Goal: Obtain resource: Obtain resource

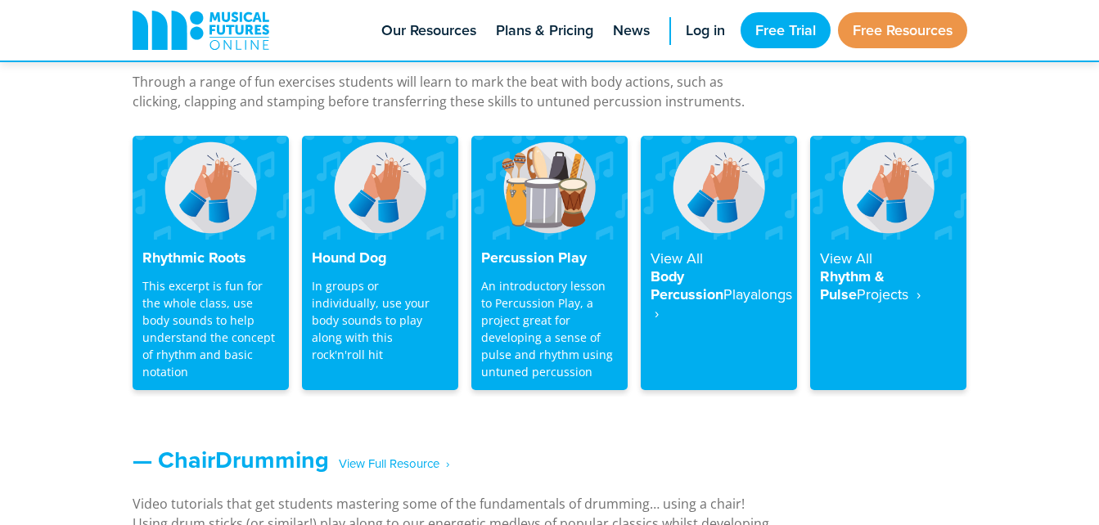
scroll to position [1416, 0]
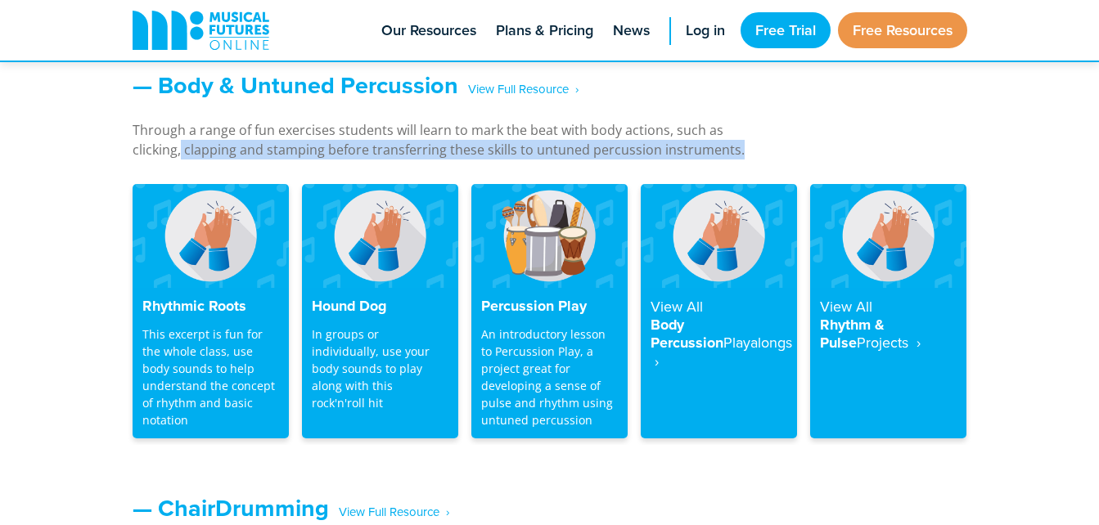
drag, startPoint x: 1098, startPoint y: 165, endPoint x: 1103, endPoint y: 134, distance: 30.7
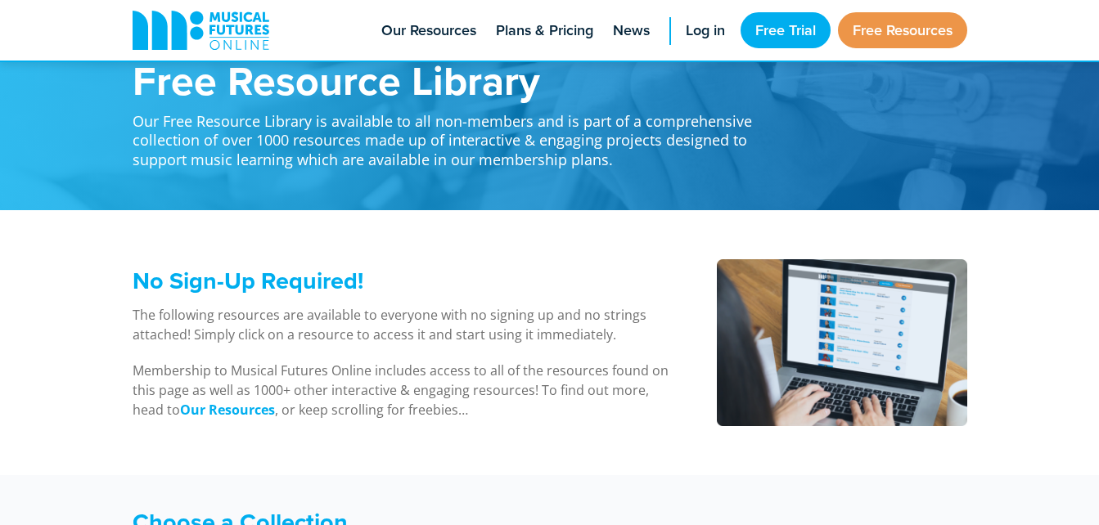
scroll to position [0, 0]
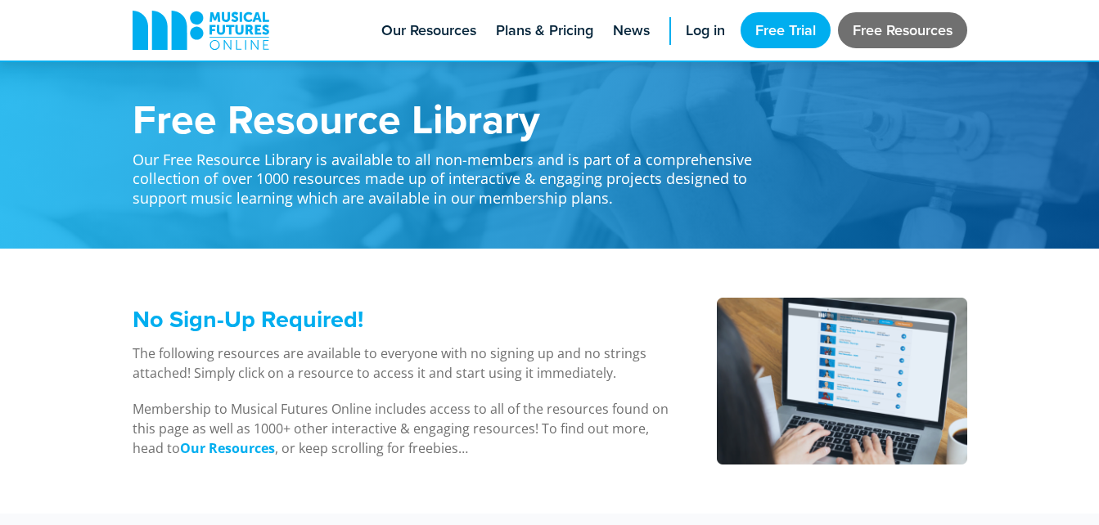
click at [887, 32] on link "Free Resources" at bounding box center [902, 30] width 129 height 36
click at [908, 27] on link "Free Resources" at bounding box center [902, 30] width 129 height 36
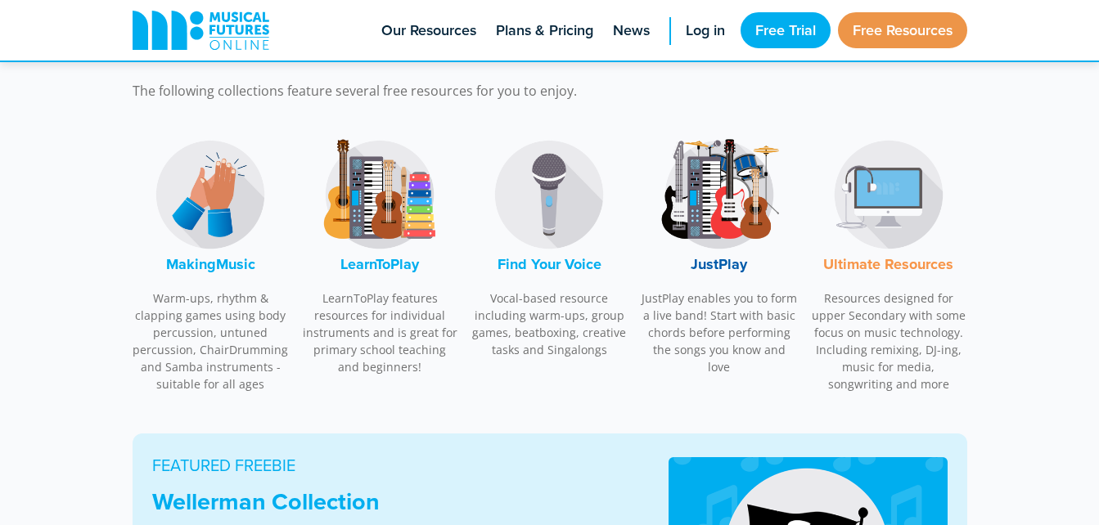
scroll to position [530, 0]
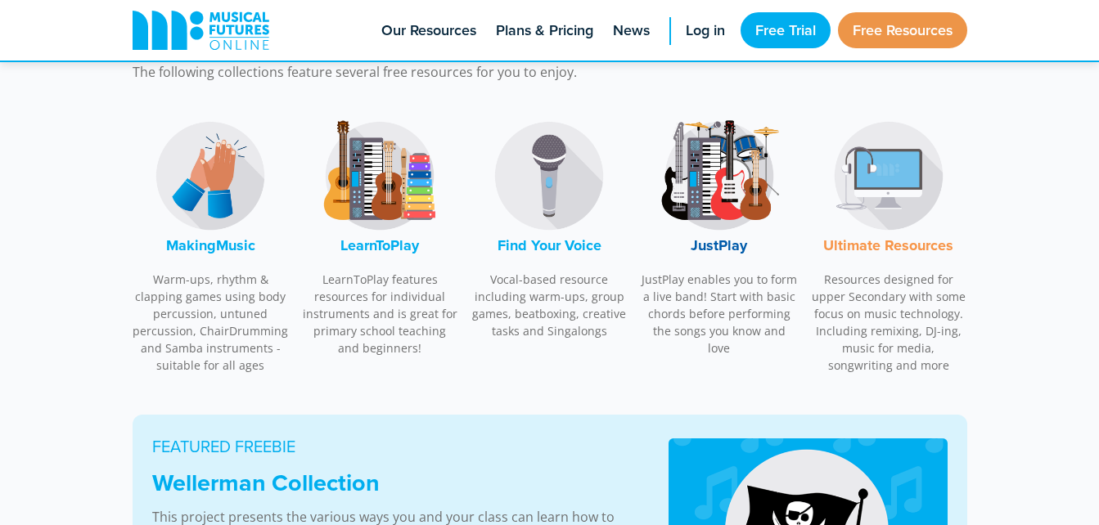
click at [195, 239] on font "MakingMusic" at bounding box center [210, 245] width 89 height 21
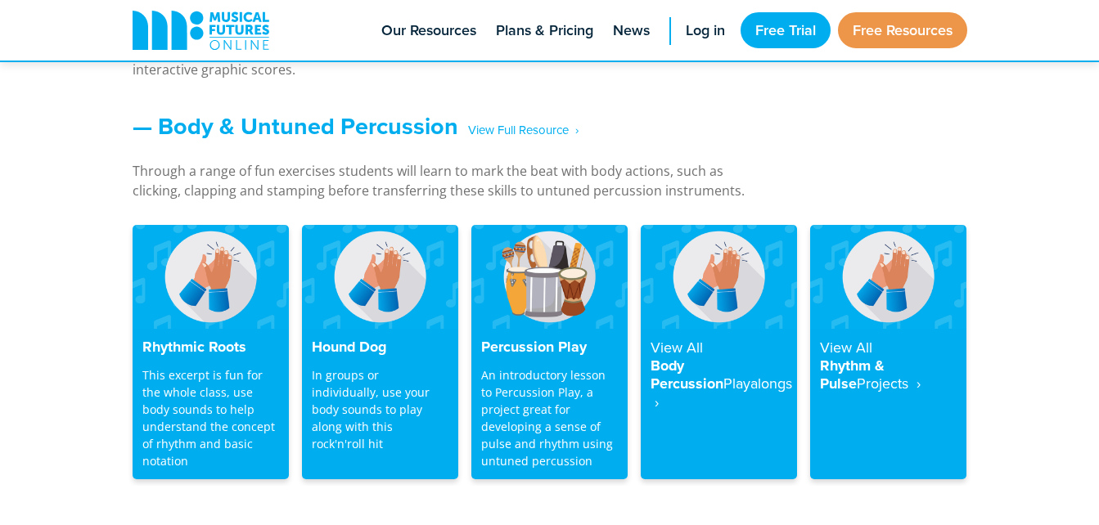
scroll to position [1461, 0]
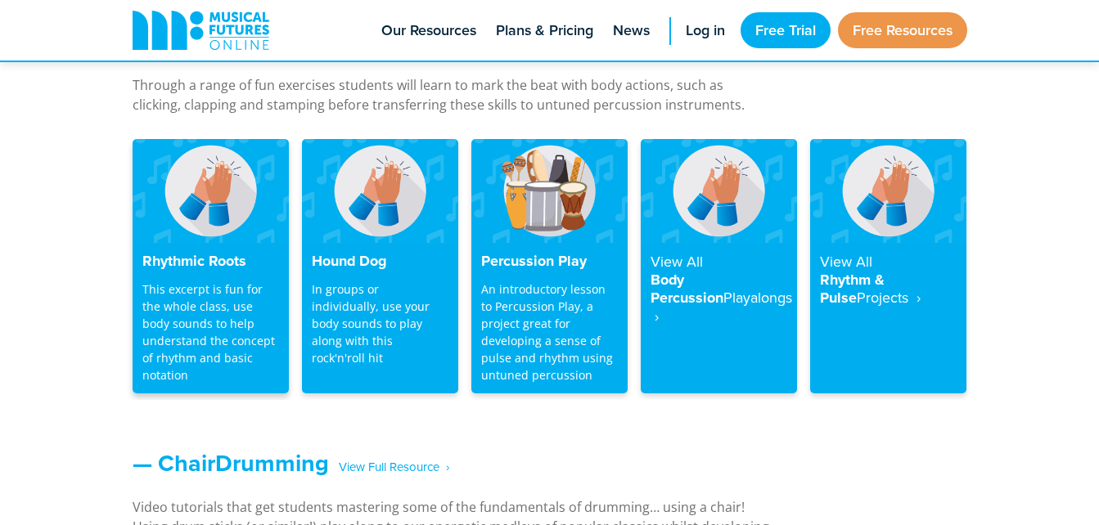
click at [201, 291] on p "This excerpt is fun for the whole class, use body sounds to help understand the…" at bounding box center [210, 332] width 137 height 103
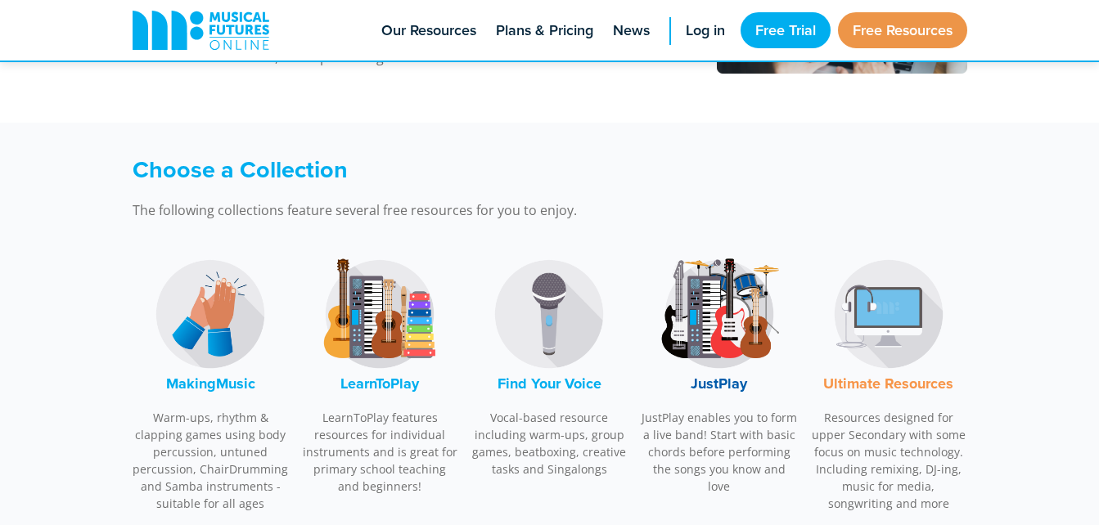
scroll to position [382, 0]
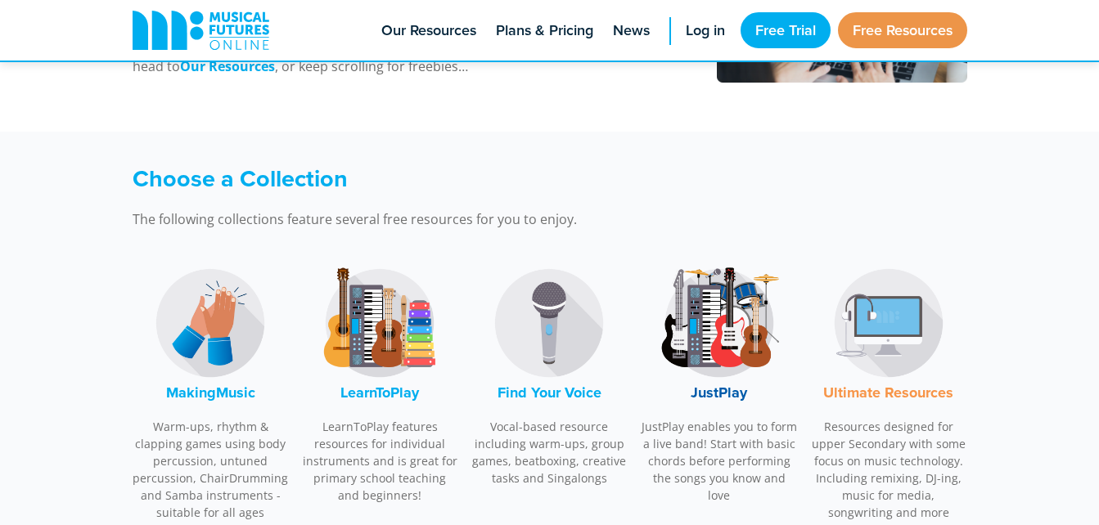
click at [208, 310] on img at bounding box center [210, 323] width 123 height 123
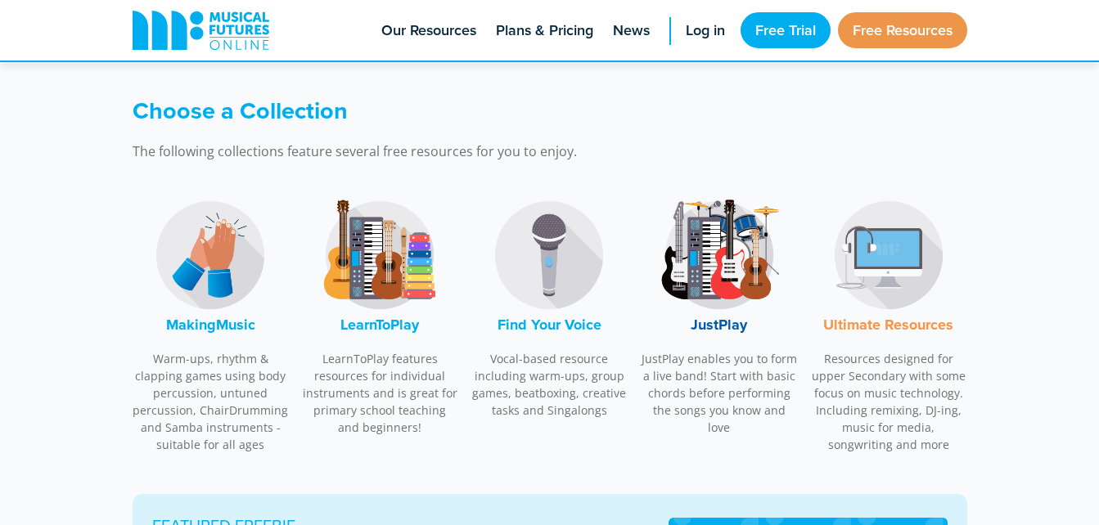
click at [208, 310] on img at bounding box center [210, 255] width 123 height 123
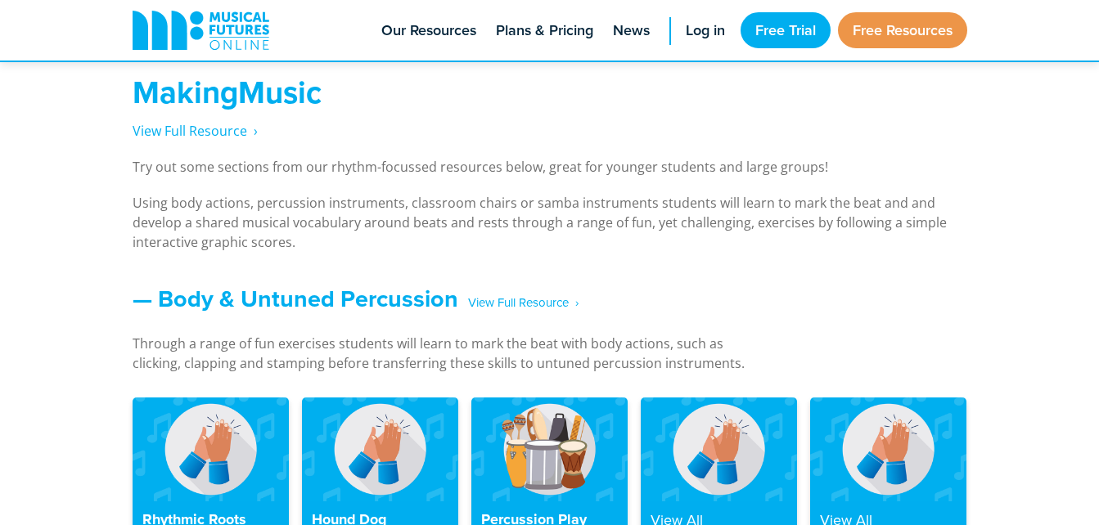
scroll to position [1211, 0]
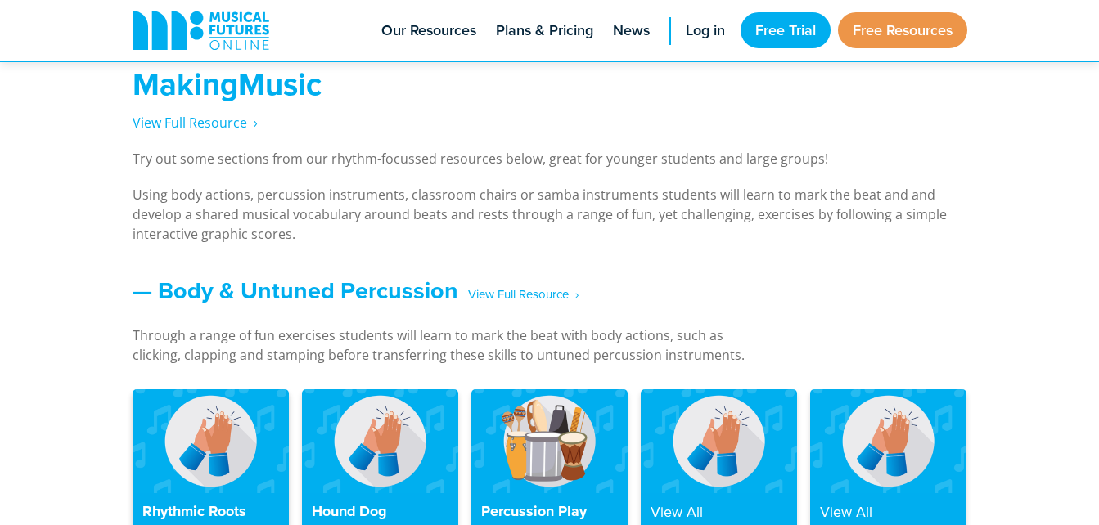
click at [206, 453] on img at bounding box center [211, 442] width 156 height 104
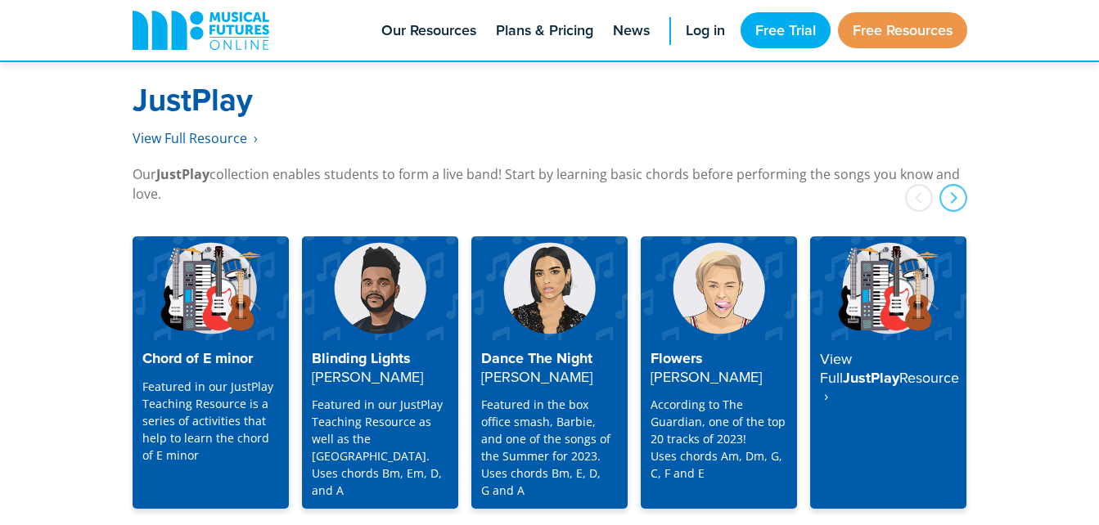
scroll to position [4274, 0]
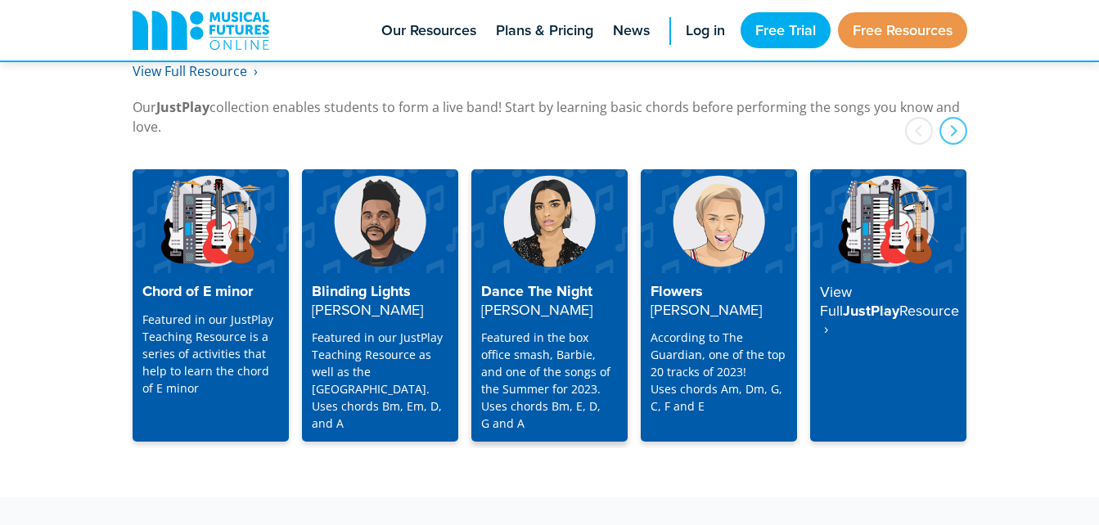
click at [577, 288] on h4 "Dance The Night [PERSON_NAME]" at bounding box center [549, 301] width 137 height 36
